Goal: Information Seeking & Learning: Learn about a topic

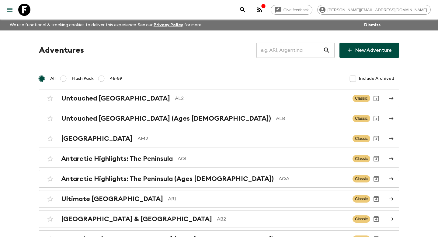
click at [281, 51] on input "text" at bounding box center [290, 50] width 67 height 17
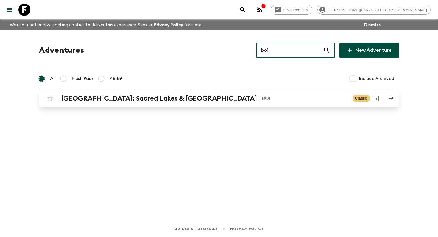
type input "bo1"
click at [262, 98] on p "BO1" at bounding box center [305, 98] width 86 height 7
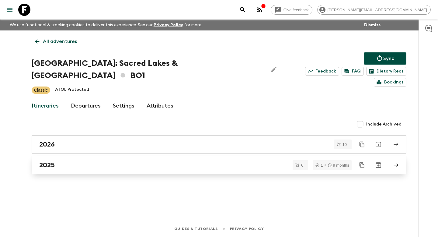
click at [82, 161] on div "2025" at bounding box center [213, 165] width 348 height 8
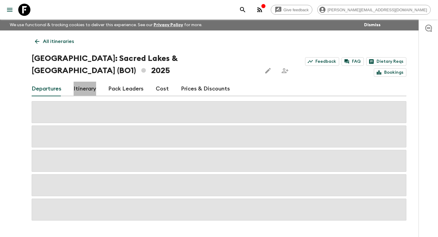
click at [87, 82] on link "Itinerary" at bounding box center [85, 89] width 23 height 15
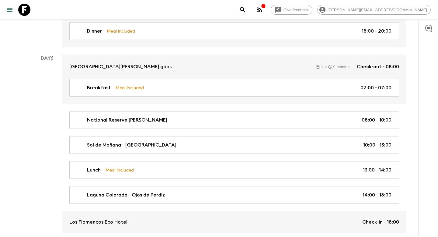
scroll to position [813, 0]
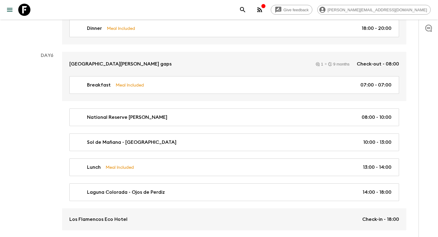
click at [93, 133] on link "Sol de Mañana - [GEOGRAPHIC_DATA] 10:00 - 13:00" at bounding box center [234, 142] width 330 height 18
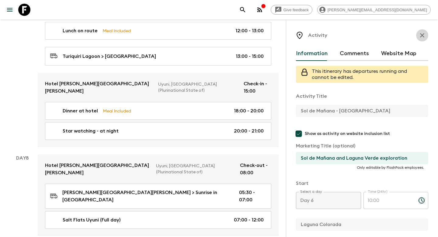
click at [422, 38] on icon "button" at bounding box center [422, 35] width 7 height 7
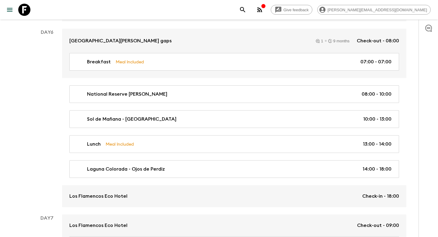
scroll to position [835, 0]
